Goal: Find specific page/section: Find specific page/section

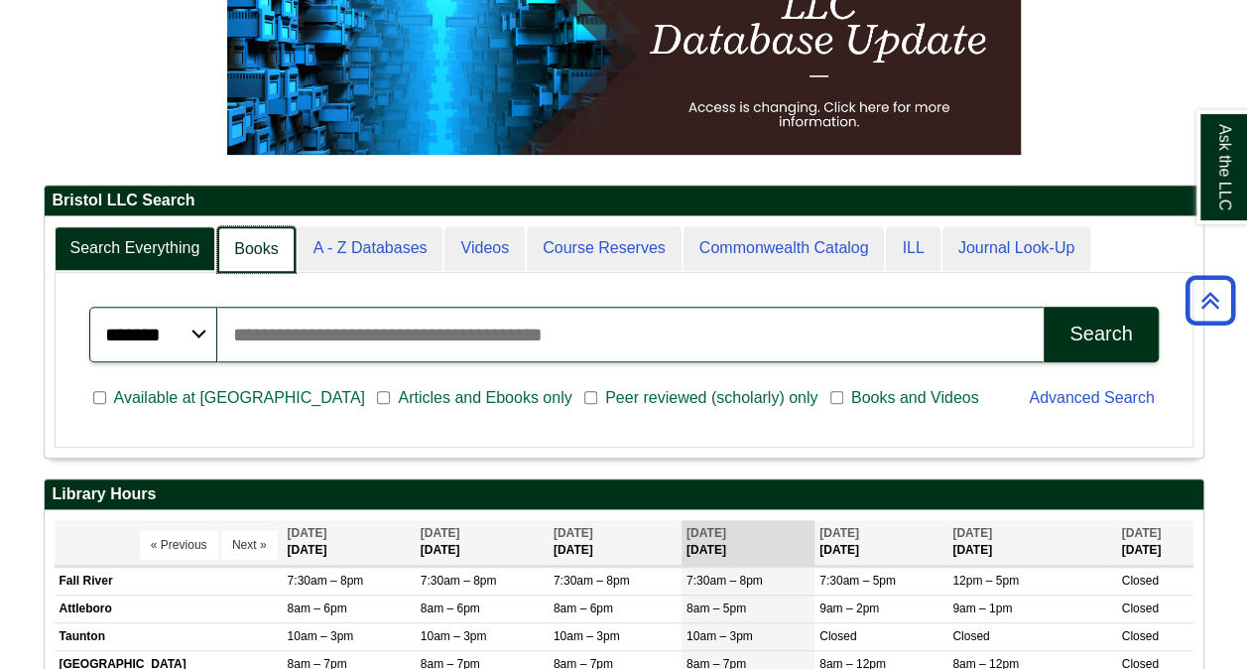
scroll to position [240, 1158]
click at [252, 239] on link "Books" at bounding box center [255, 249] width 77 height 47
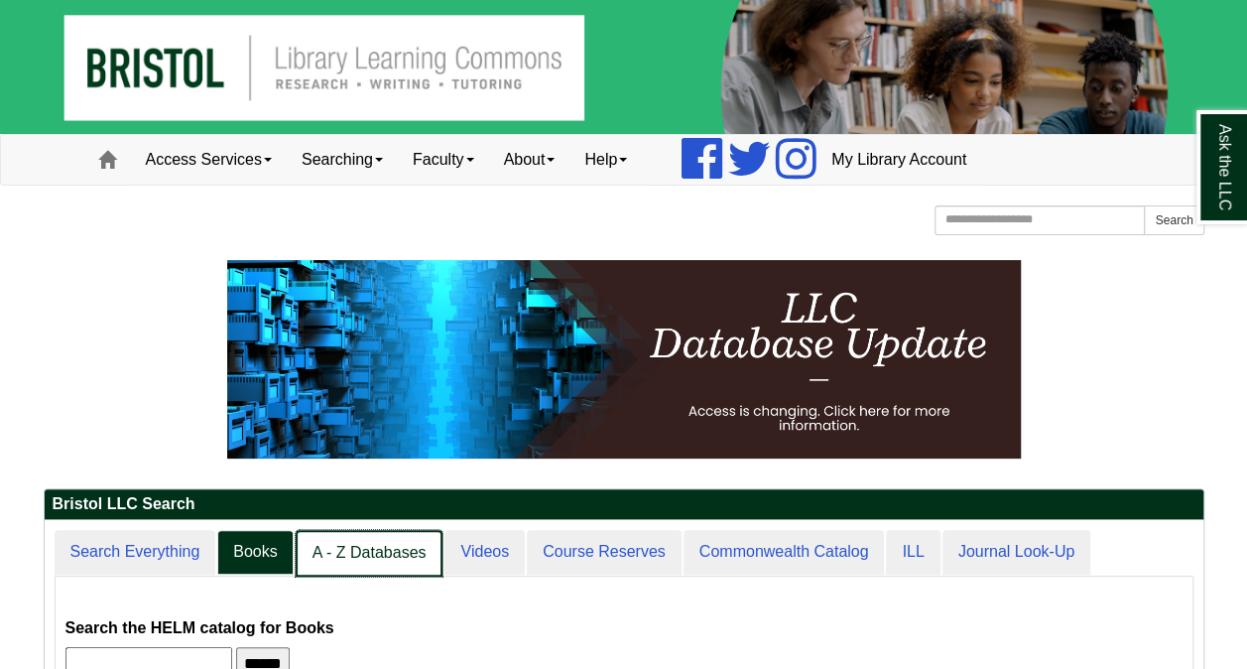
click at [396, 554] on link "A - Z Databases" at bounding box center [370, 553] width 148 height 47
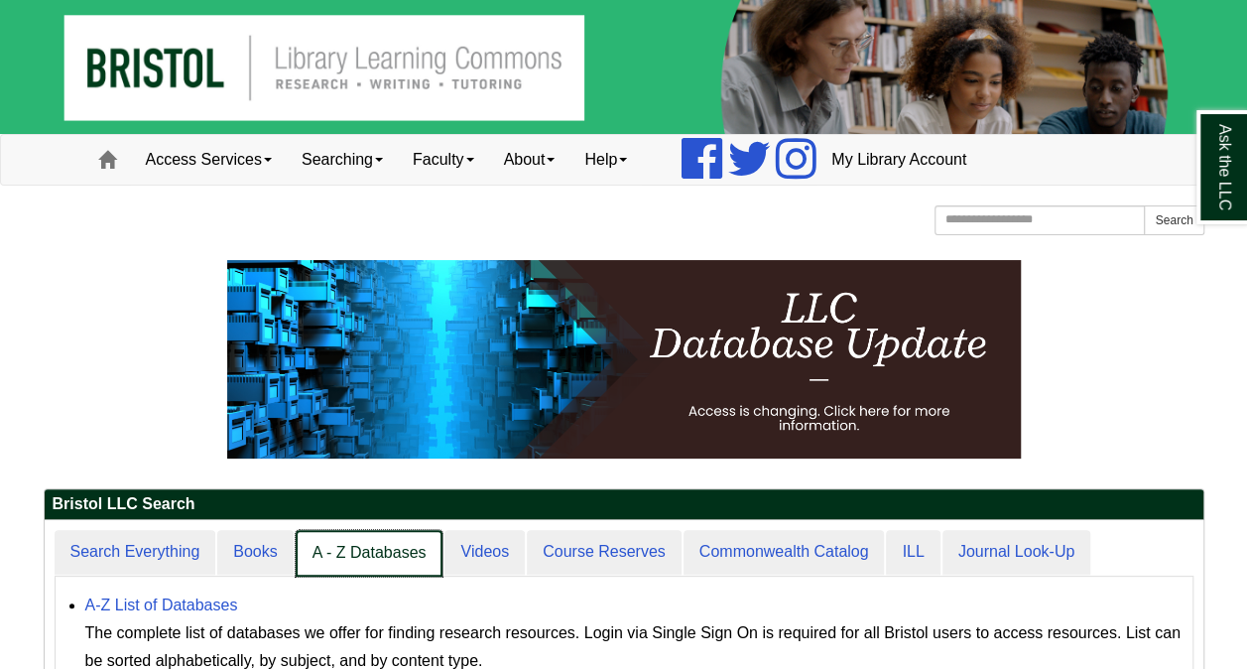
click at [365, 552] on link "A - Z Databases" at bounding box center [370, 553] width 148 height 47
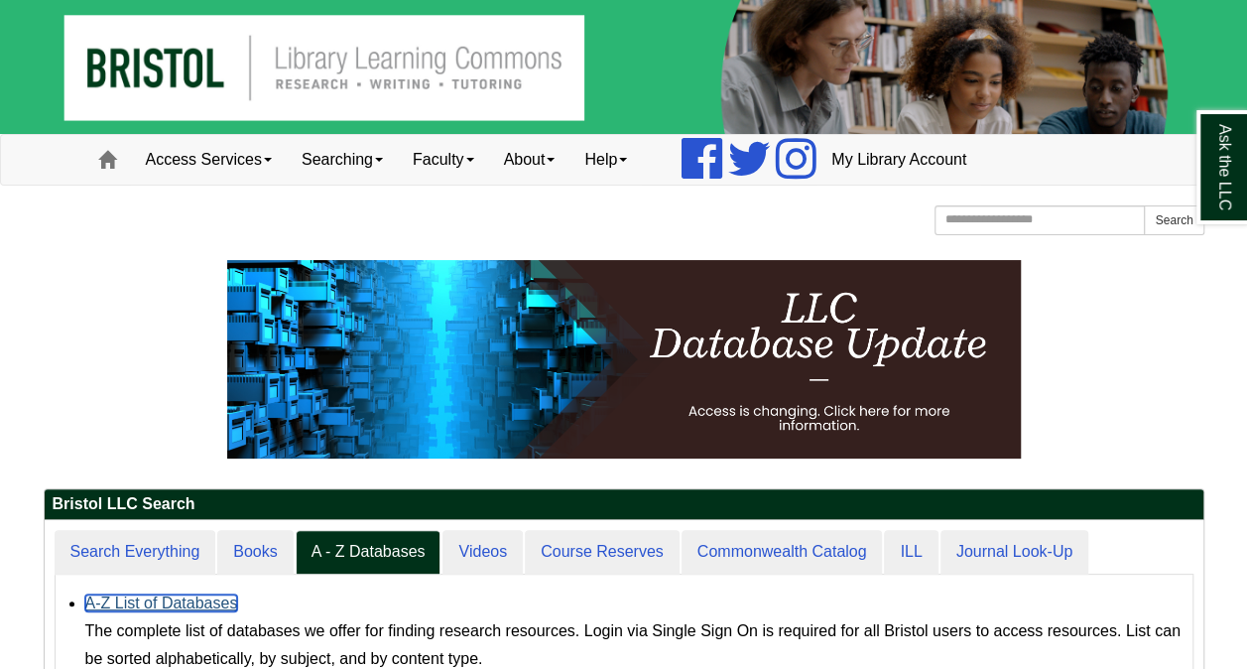
click at [169, 595] on link "A-Z List of Databases" at bounding box center [161, 602] width 153 height 17
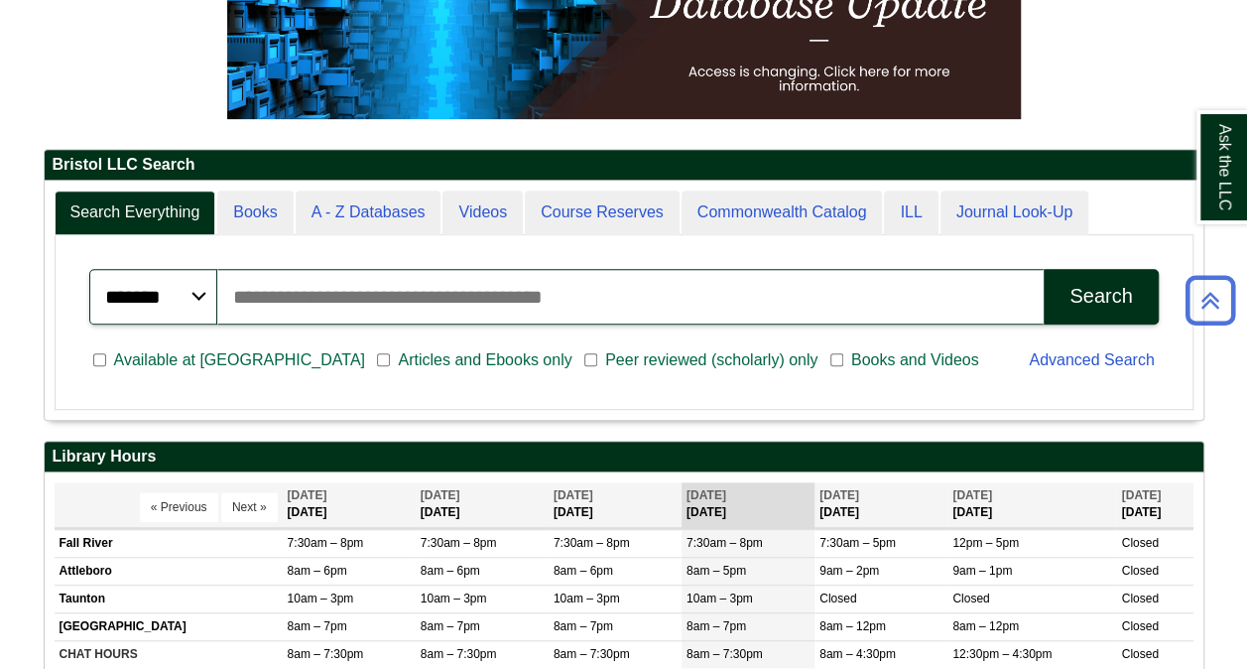
scroll to position [240, 1158]
click at [321, 208] on link "A - Z Databases" at bounding box center [369, 212] width 146 height 45
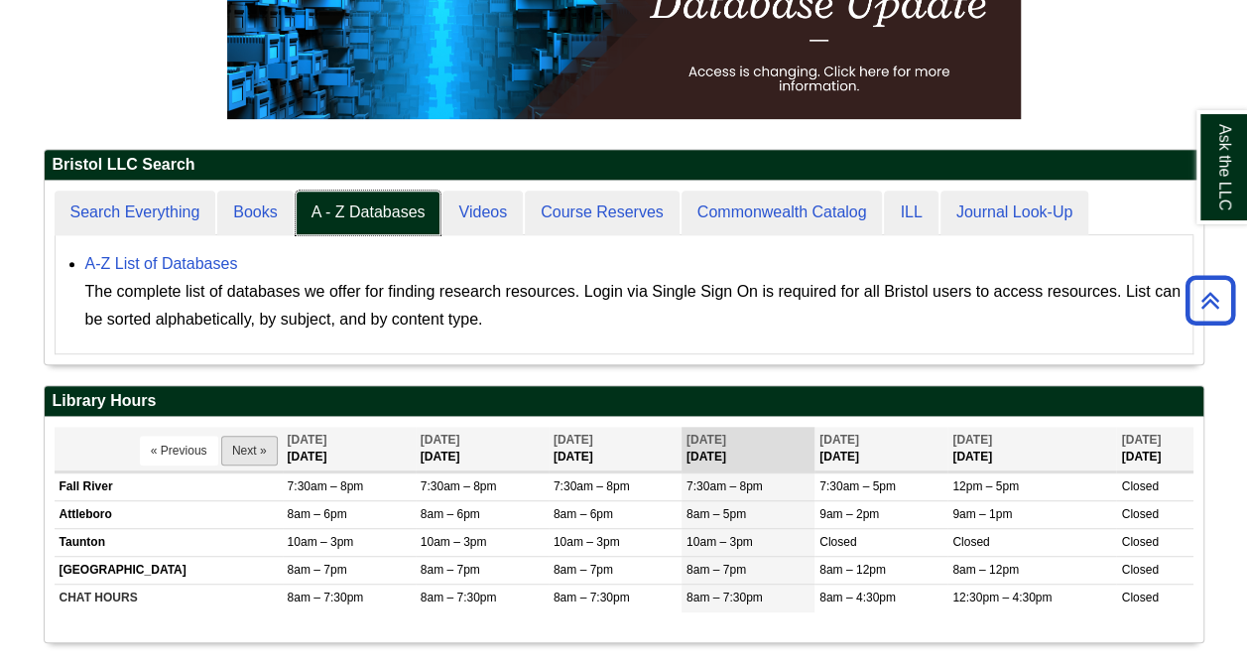
scroll to position [10, 10]
click at [154, 256] on link "A-Z List of Databases" at bounding box center [161, 263] width 153 height 17
